Goal: Find contact information: Obtain details needed to contact an individual or organization

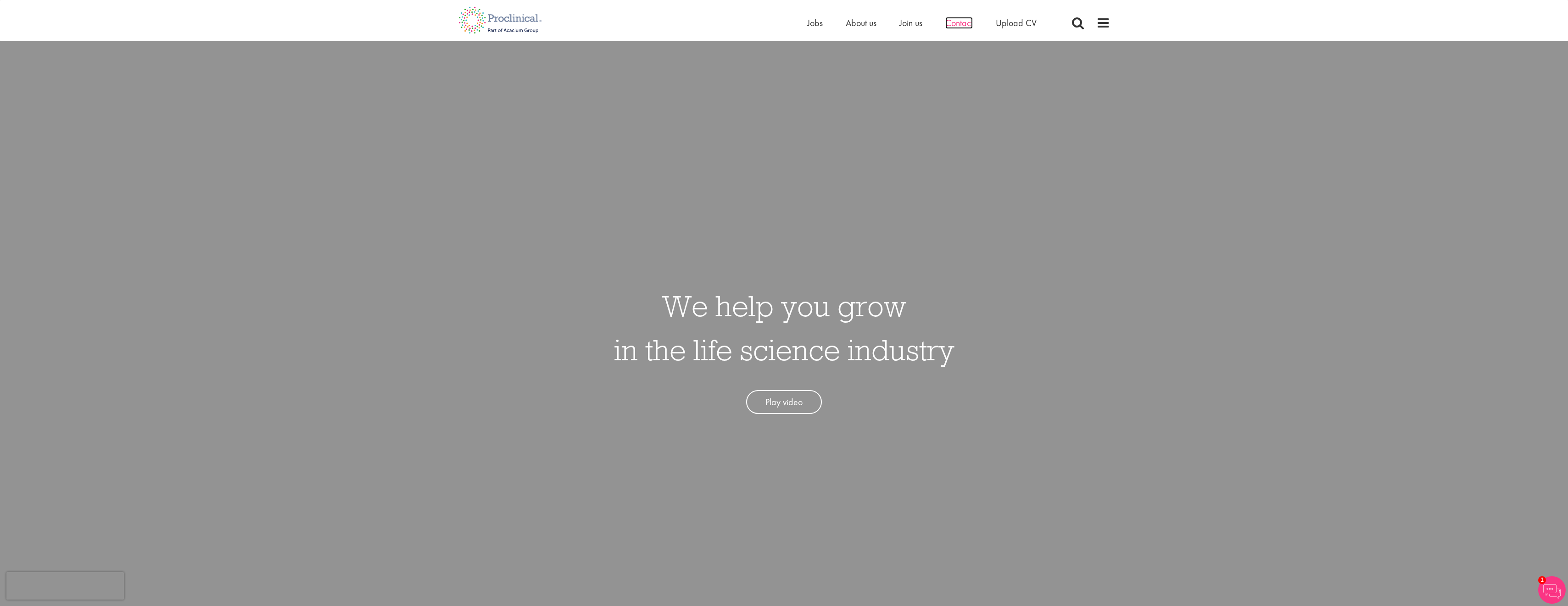
click at [968, 27] on span "Contact" at bounding box center [959, 22] width 28 height 12
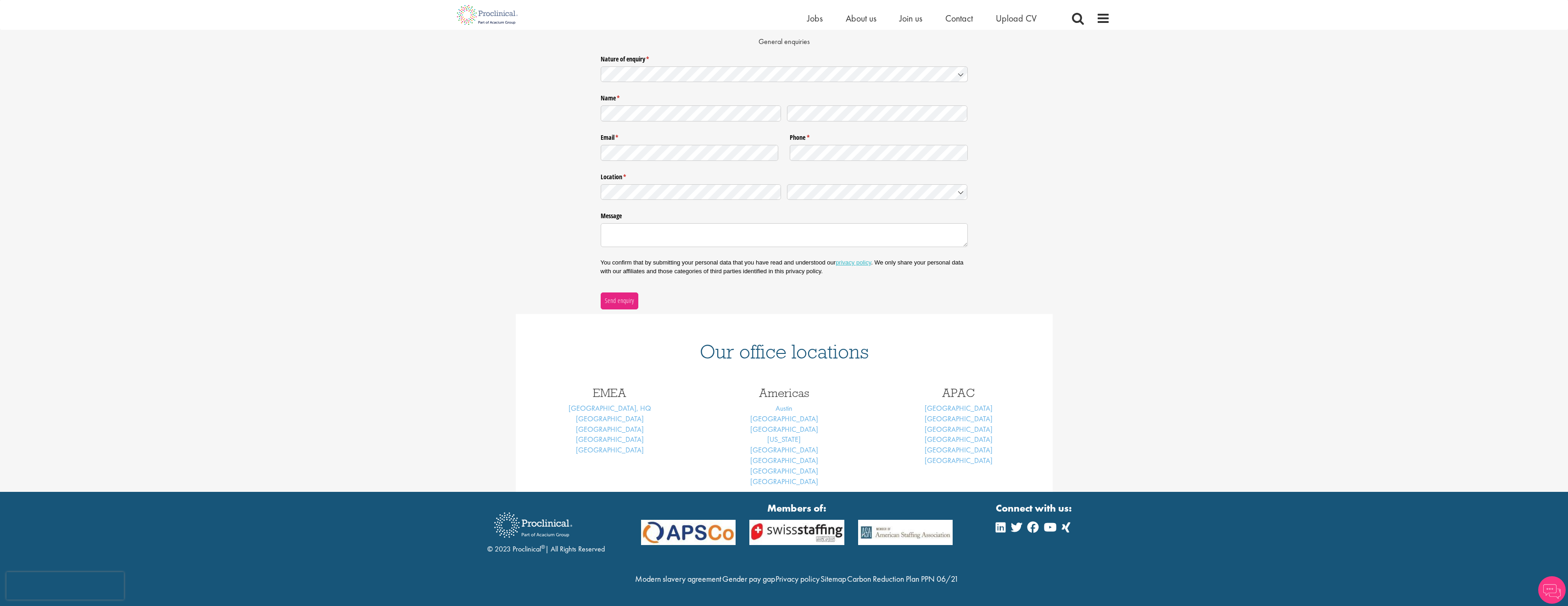
scroll to position [115, 0]
click at [609, 403] on link "London, HQ" at bounding box center [609, 408] width 82 height 9
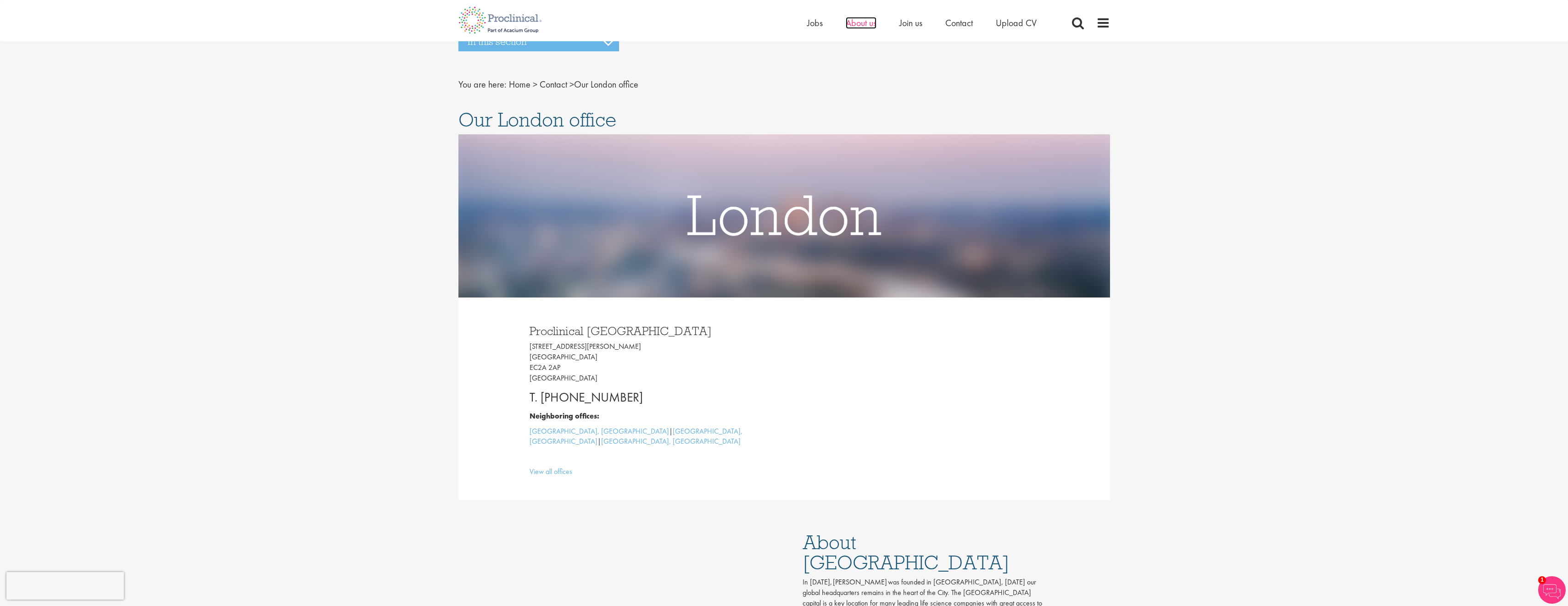
click at [862, 25] on span "About us" at bounding box center [860, 22] width 31 height 12
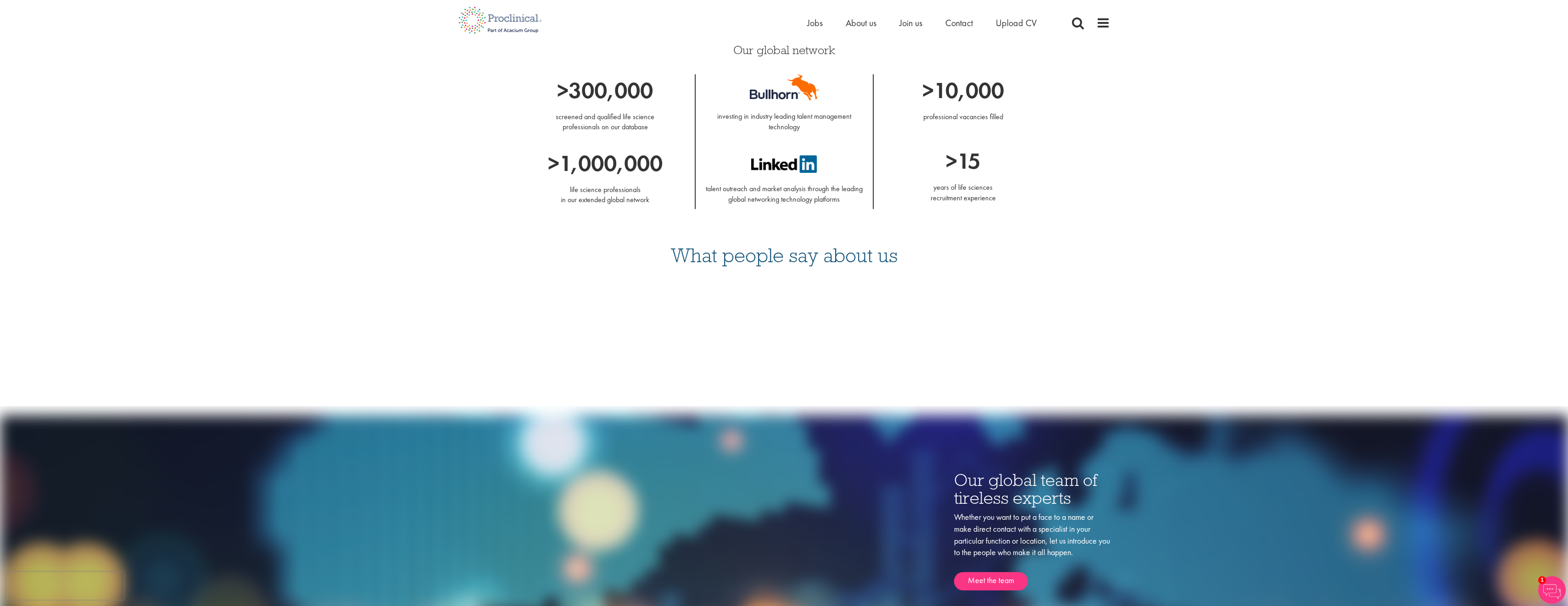
scroll to position [963, 0]
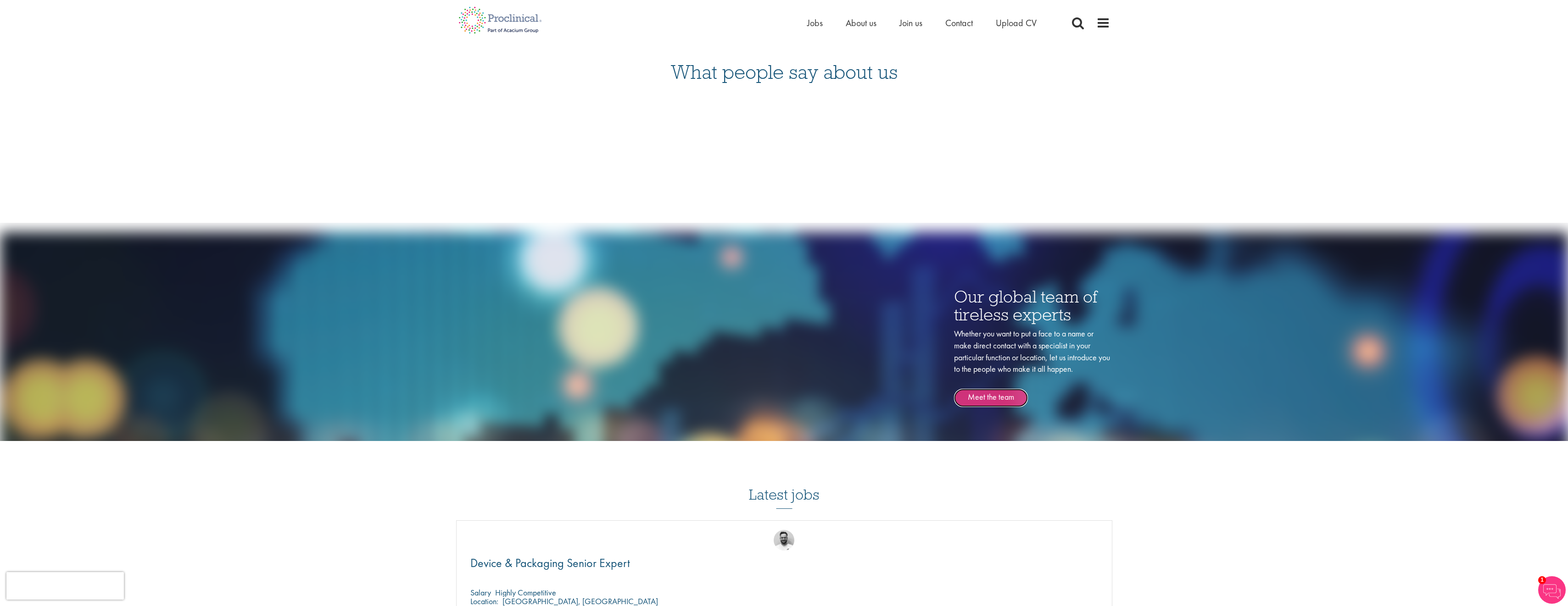
click at [991, 399] on link "Meet the team" at bounding box center [990, 398] width 74 height 18
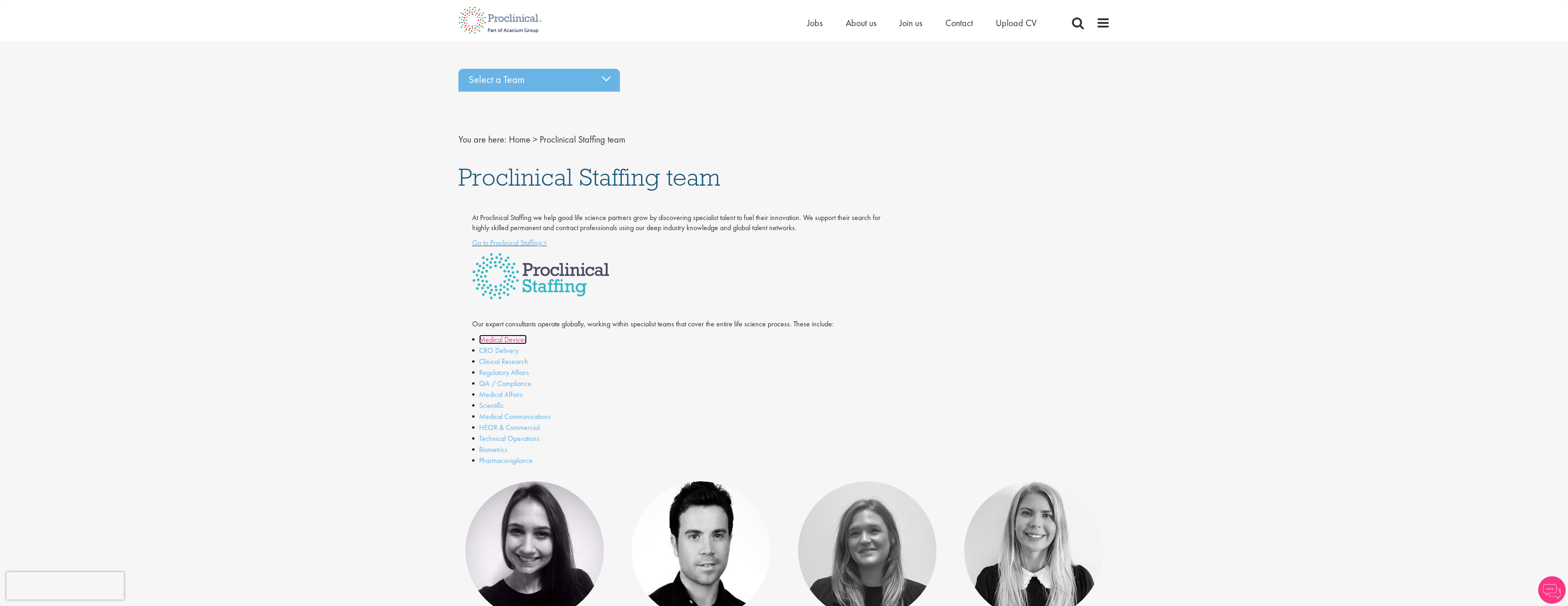
click at [516, 335] on link "Medical Devices" at bounding box center [503, 339] width 47 height 9
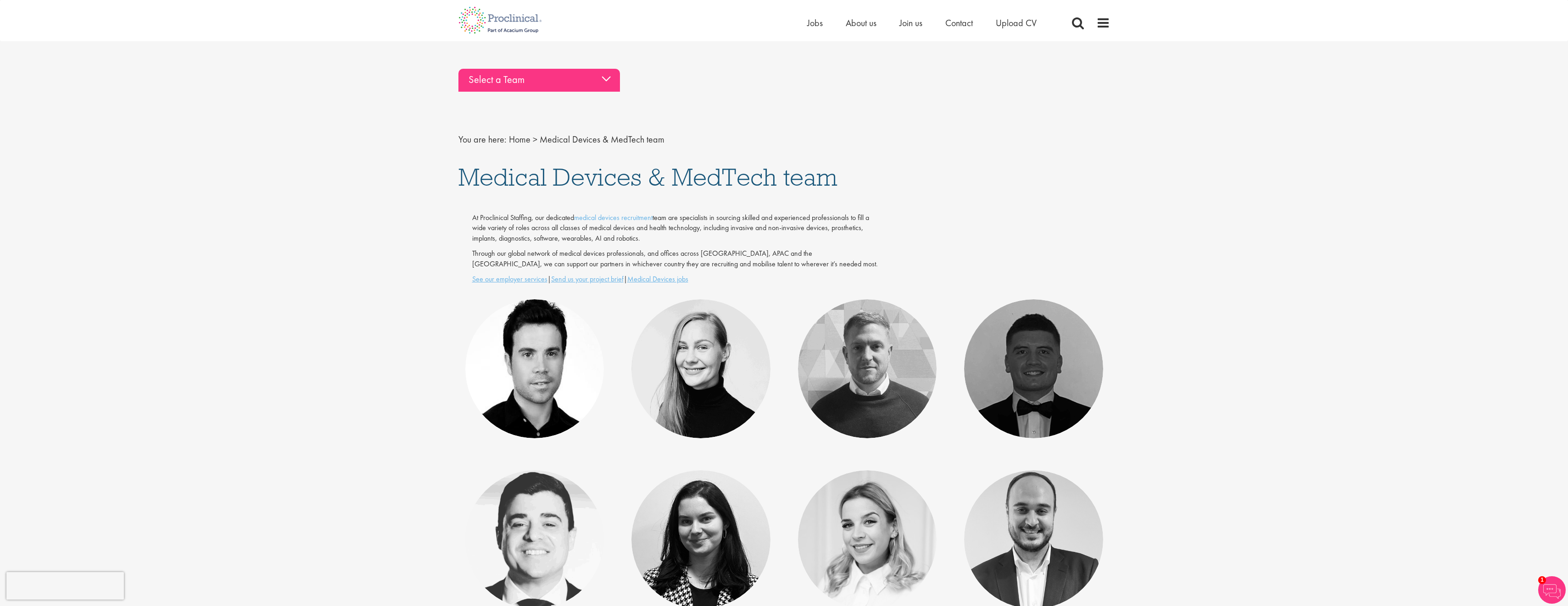
click at [606, 78] on div "Select a Team" at bounding box center [539, 80] width 161 height 23
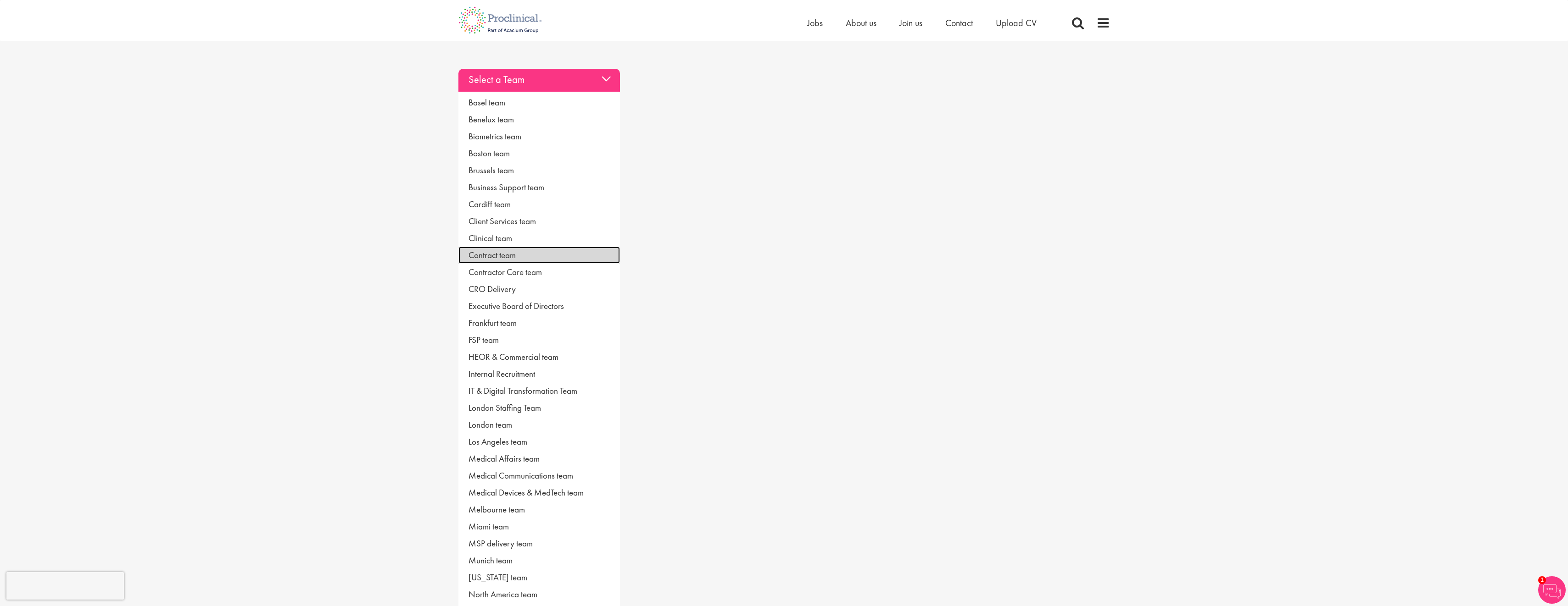
click at [503, 258] on link "Contract team" at bounding box center [539, 255] width 161 height 17
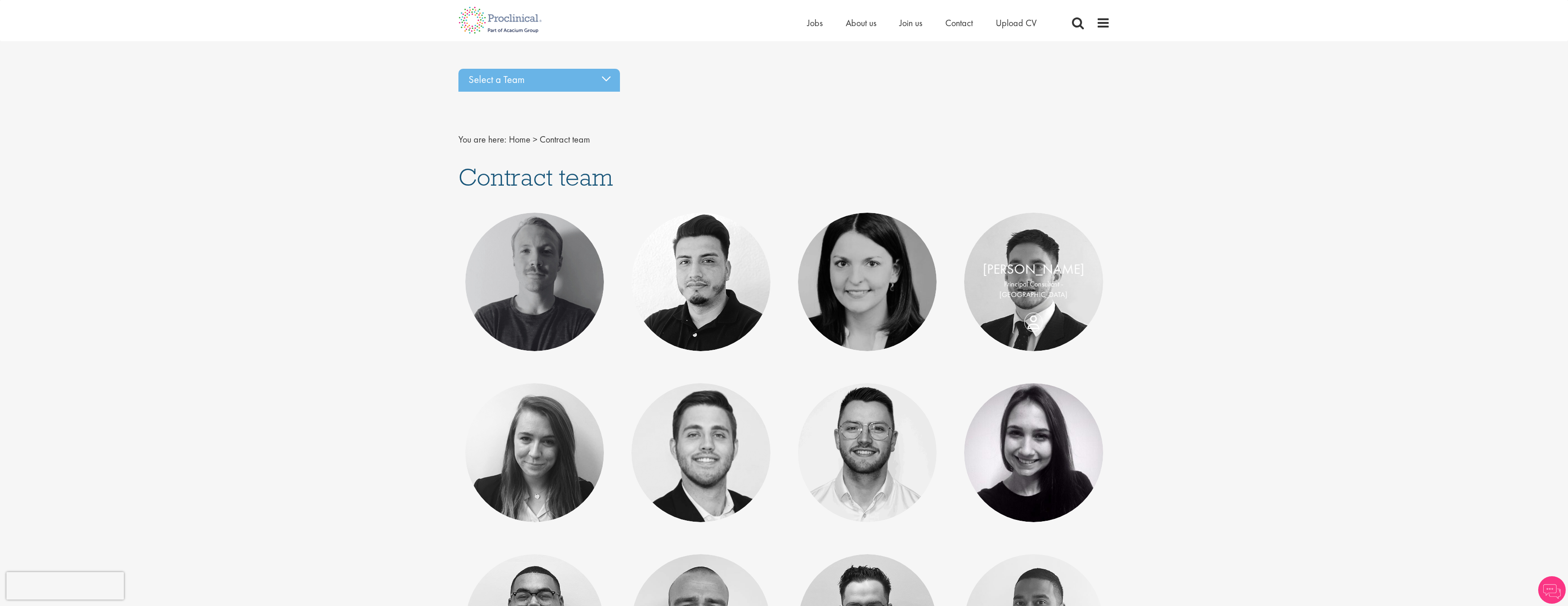
click at [1010, 287] on p "Principal Consultant - Europe" at bounding box center [1034, 289] width 120 height 21
click at [1033, 305] on div "Will Hitchcock Principal Consultant - Europe" at bounding box center [1034, 282] width 139 height 45
click at [966, 22] on span "Contact" at bounding box center [959, 22] width 28 height 12
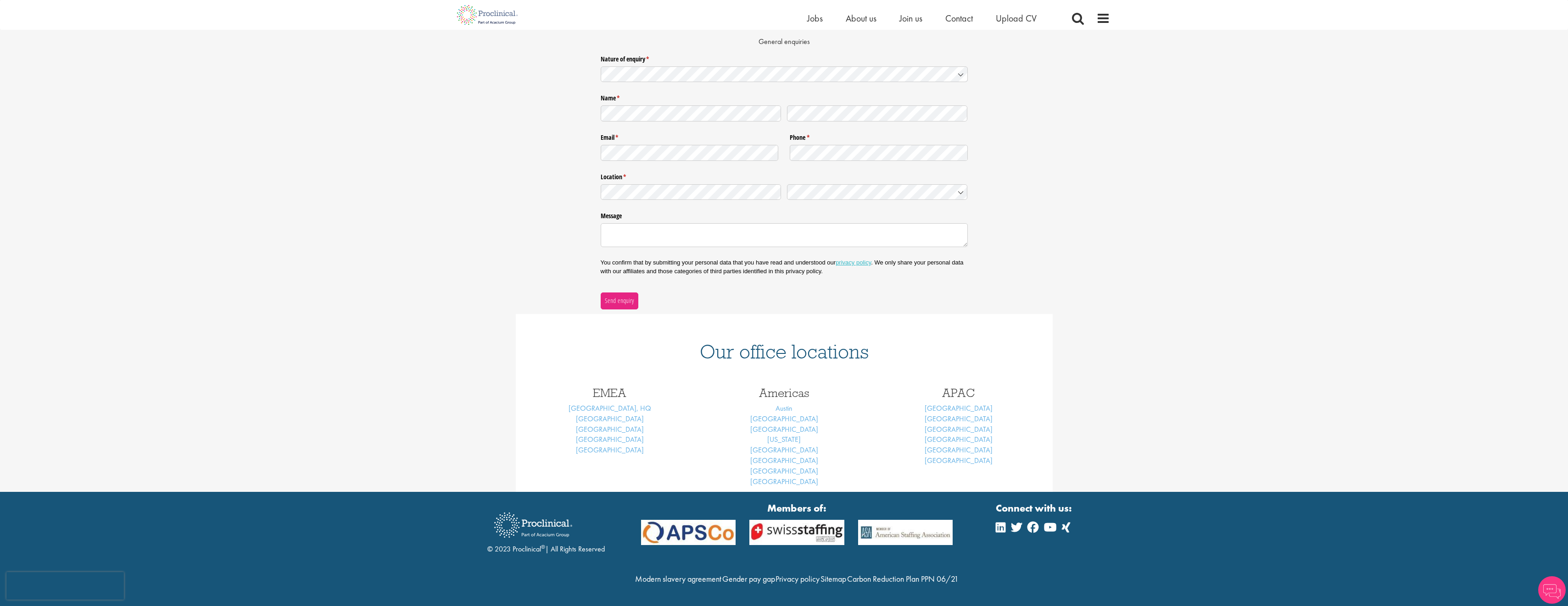
scroll to position [115, 0]
click at [618, 403] on link "[GEOGRAPHIC_DATA], HQ" at bounding box center [609, 408] width 82 height 9
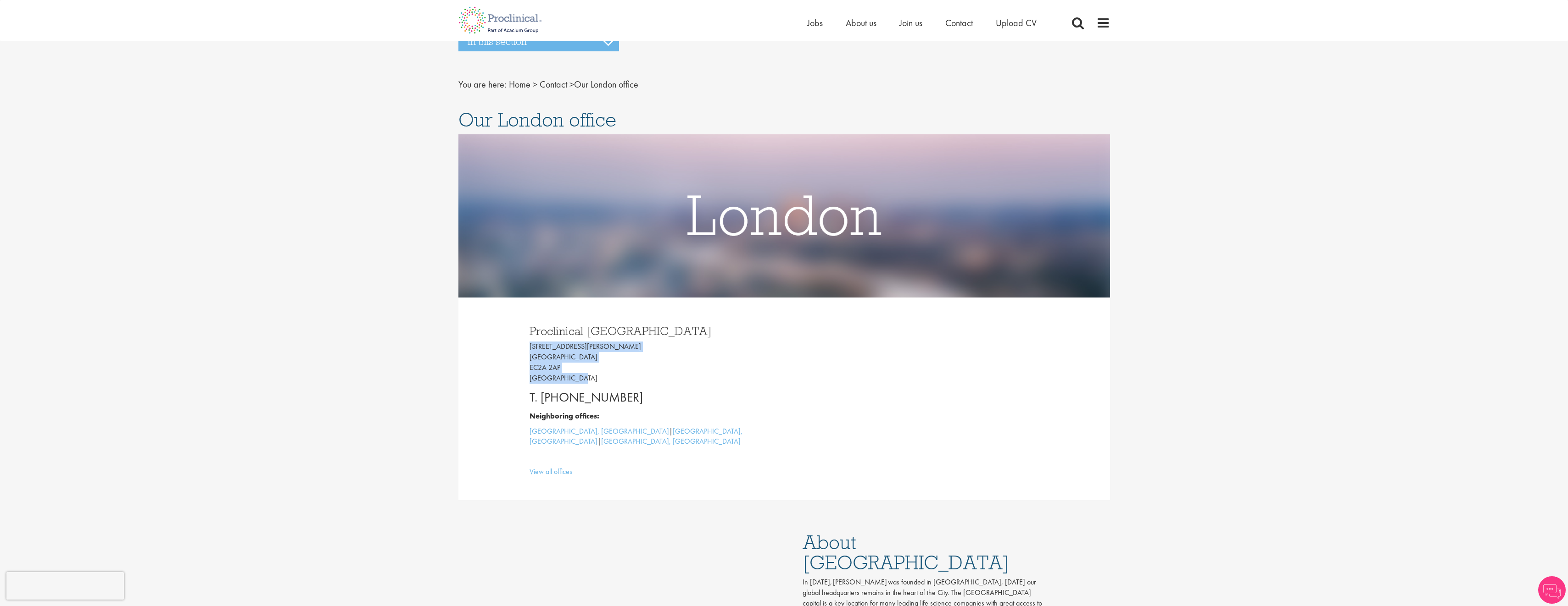
drag, startPoint x: 576, startPoint y: 377, endPoint x: 530, endPoint y: 350, distance: 53.3
click at [530, 350] on p "[STREET_ADDRESS][PERSON_NAME]" at bounding box center [653, 362] width 248 height 42
drag, startPoint x: 530, startPoint y: 350, endPoint x: 537, endPoint y: 350, distance: 7.0
copy p "[STREET_ADDRESS][PERSON_NAME]"
